Goal: Task Accomplishment & Management: Manage account settings

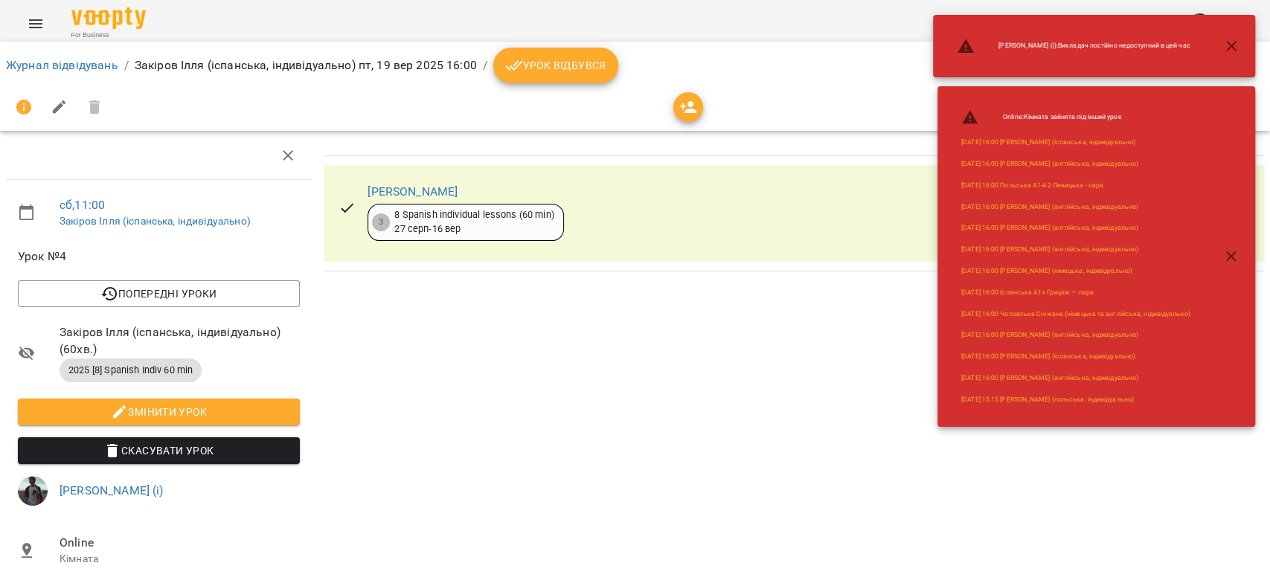
click at [7, 74] on ol "Журнал відвідувань / [PERSON_NAME] (іспанська, індивідуально) [DATE] 16:00 / Ур…" at bounding box center [635, 66] width 1258 height 36
click at [21, 60] on link "Журнал відвідувань" at bounding box center [62, 65] width 112 height 14
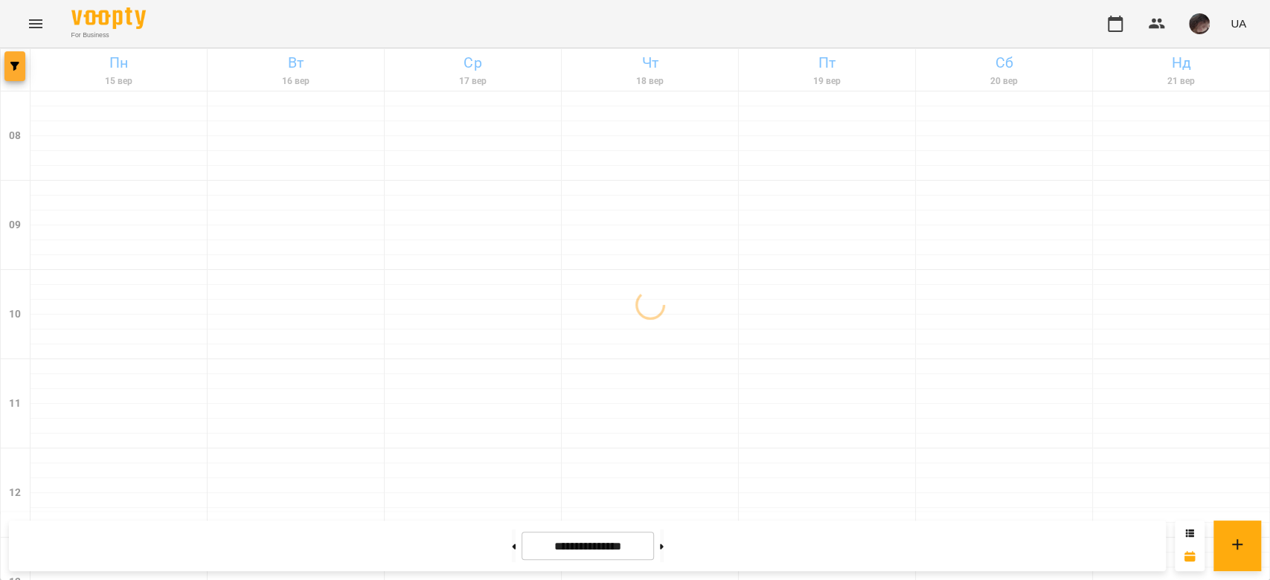
click at [6, 71] on button "button" at bounding box center [14, 66] width 21 height 30
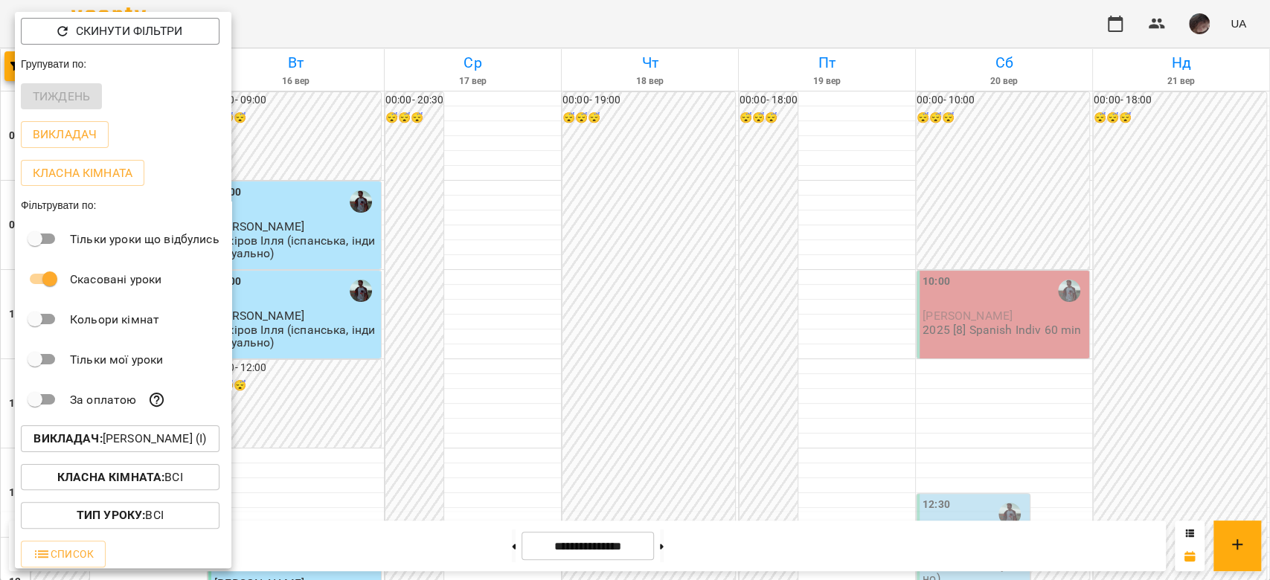
click at [149, 469] on button "Класна кімната : Всі" at bounding box center [120, 477] width 199 height 27
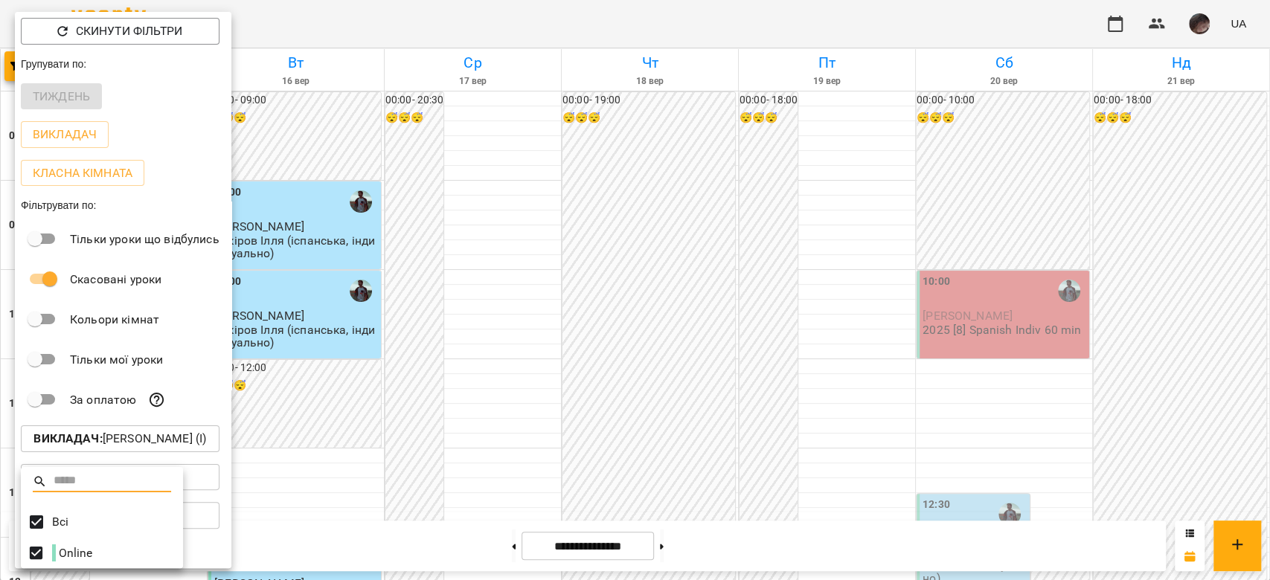
click at [143, 444] on div at bounding box center [635, 290] width 1270 height 580
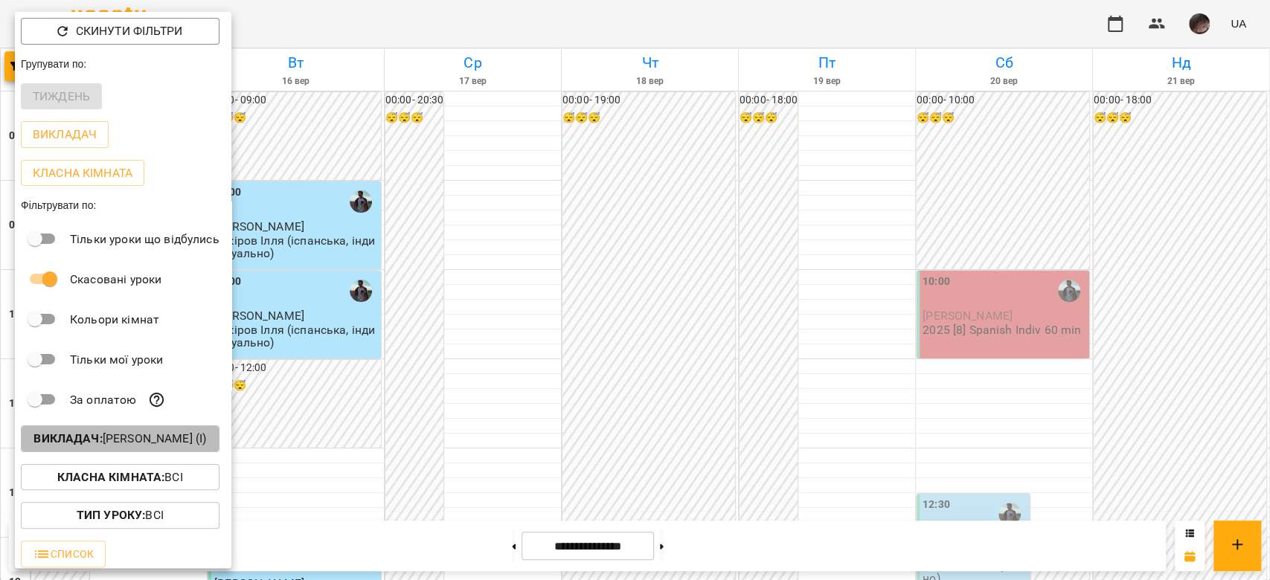
click at [143, 444] on p "Викладач : [PERSON_NAME] (і)" at bounding box center [119, 439] width 173 height 18
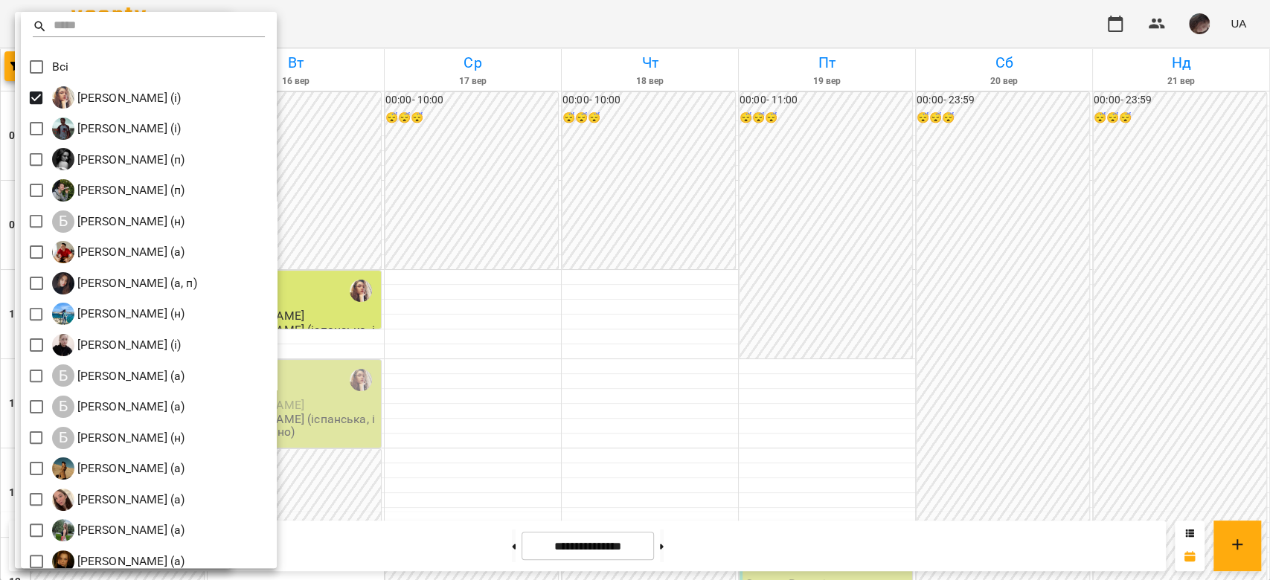
click at [797, 143] on div at bounding box center [635, 290] width 1270 height 580
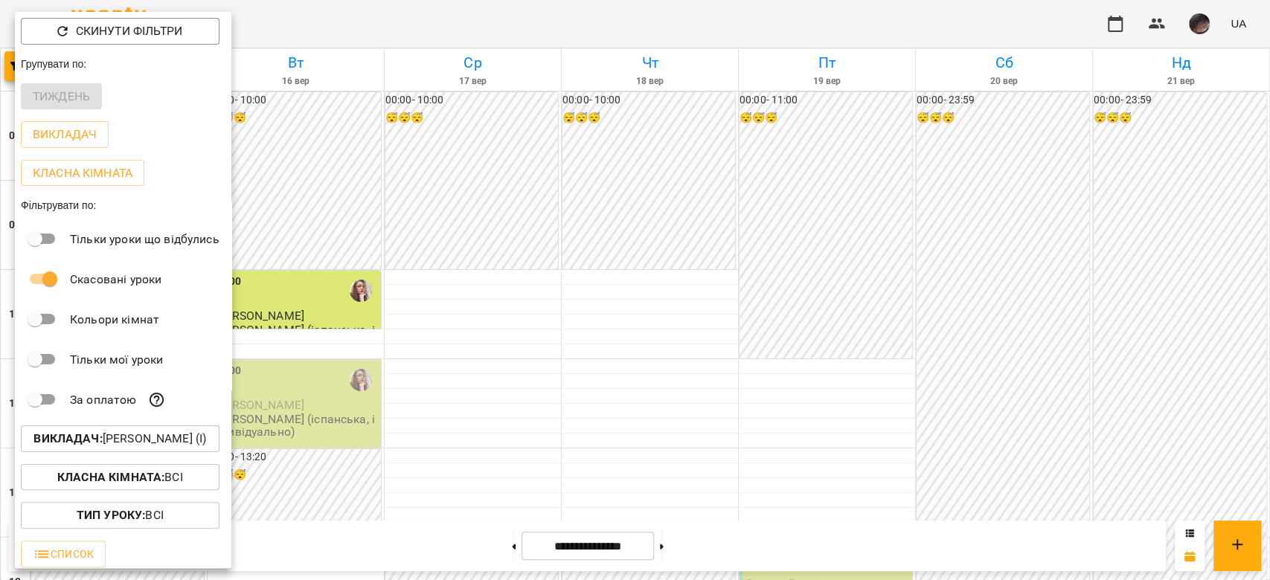
click at [797, 143] on div at bounding box center [635, 290] width 1270 height 580
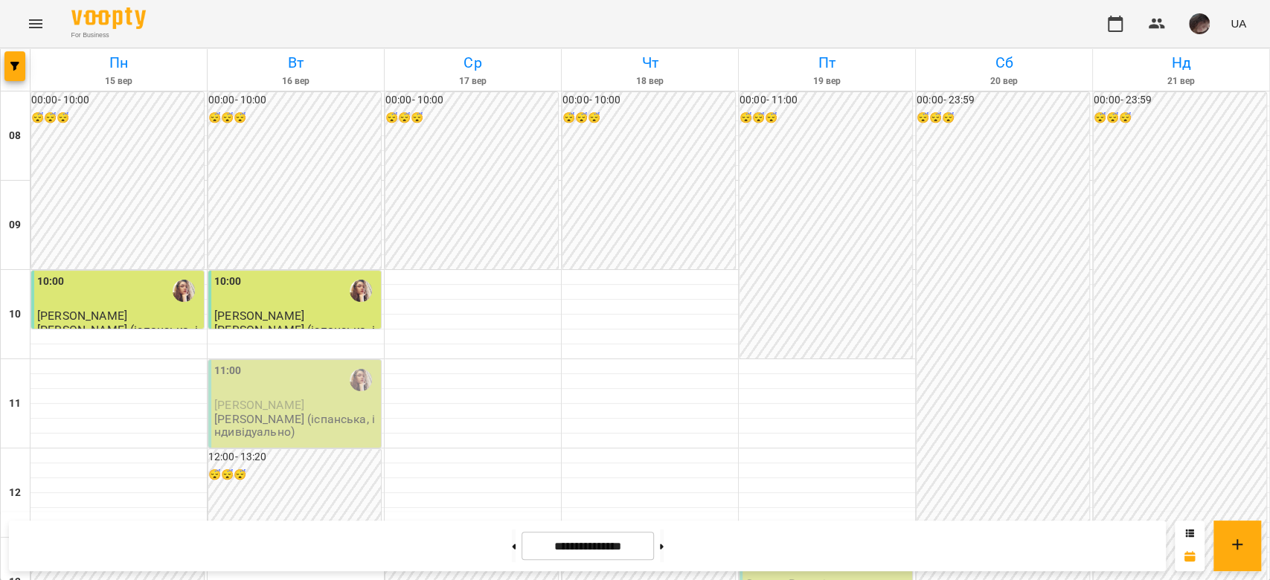
scroll to position [321, 0]
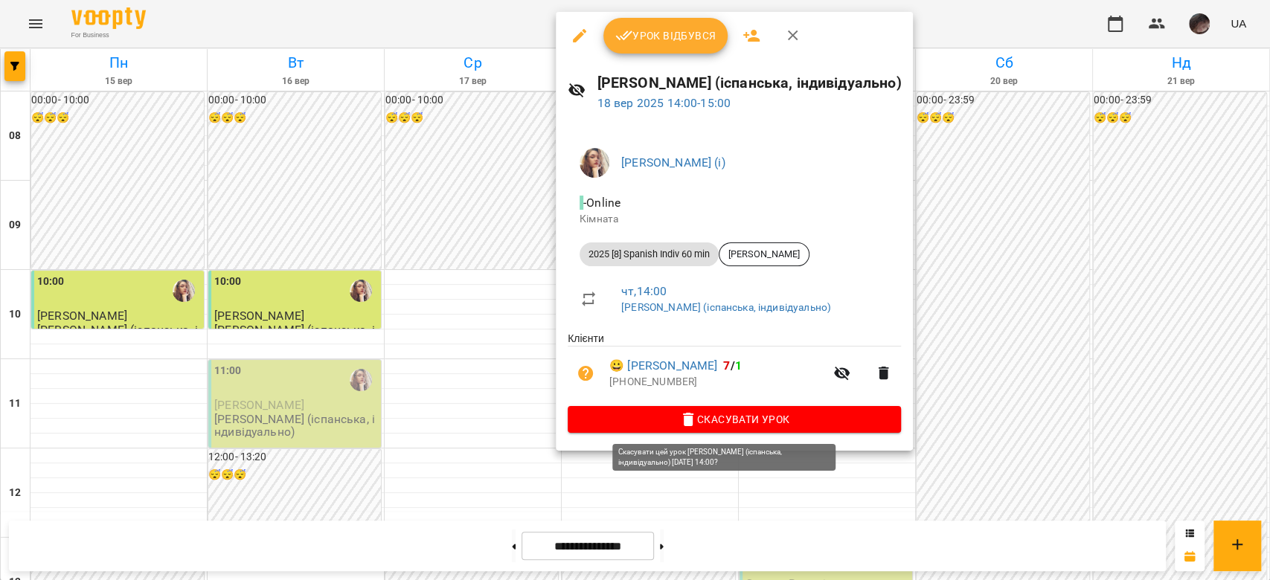
click at [710, 409] on button "Скасувати Урок" at bounding box center [734, 419] width 333 height 27
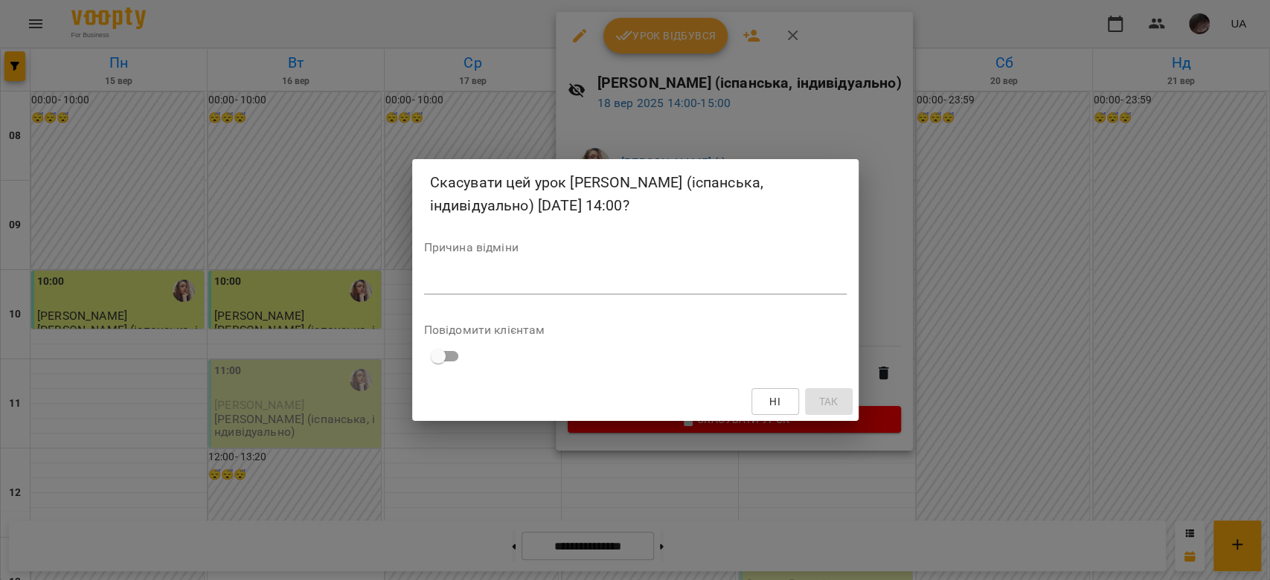
click at [730, 281] on textarea at bounding box center [635, 282] width 423 height 14
type textarea "*"
click at [841, 395] on button "Так" at bounding box center [829, 401] width 48 height 27
